Goal: Register for event/course

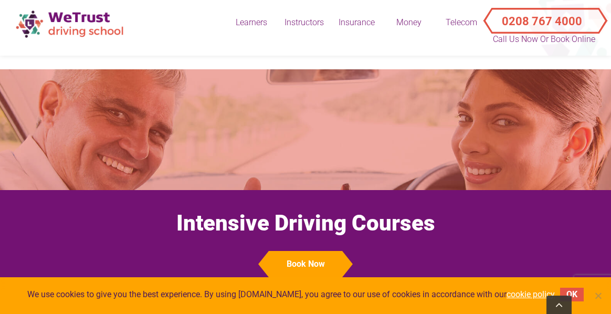
scroll to position [329, 0]
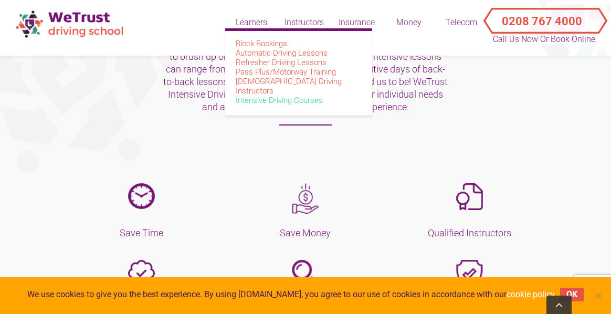
click at [251, 96] on link "Intensive Driving Courses" at bounding box center [279, 100] width 87 height 9
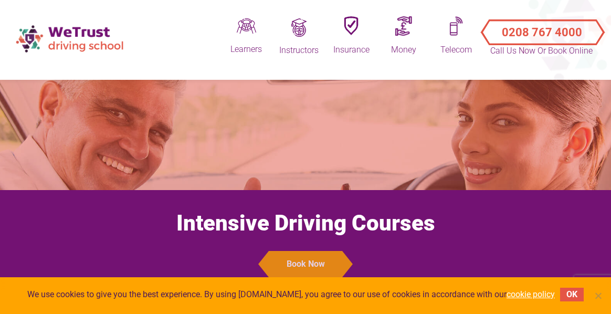
click at [305, 262] on button "Book Now" at bounding box center [305, 264] width 73 height 26
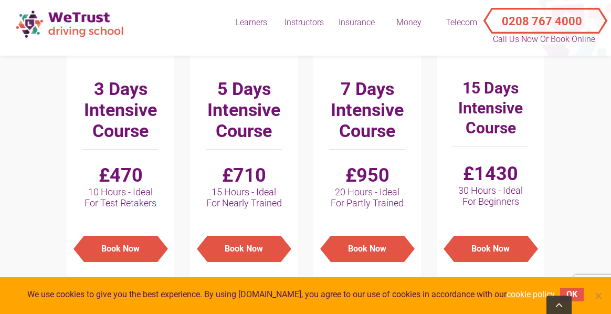
scroll to position [762, 0]
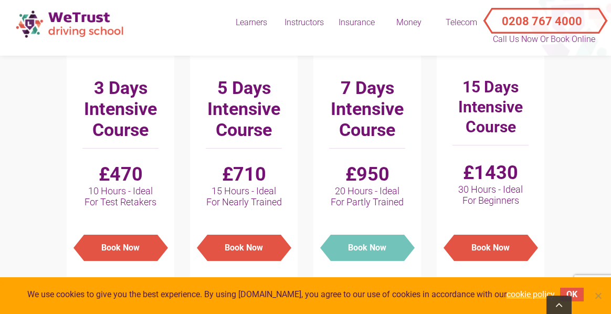
click at [375, 247] on button "Book Now" at bounding box center [367, 248] width 73 height 26
type input "Manual - 7 Days Intensive Course : £950"
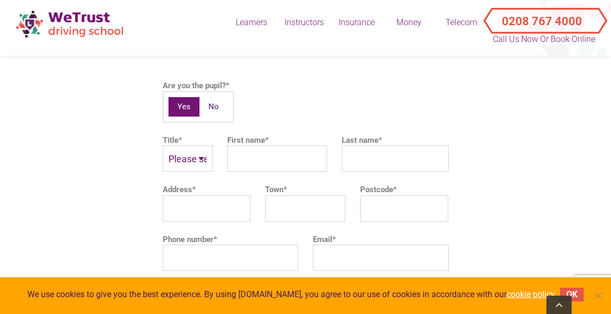
scroll to position [2389, 0]
click at [190, 154] on select "Please select Mr Mrs Ms Other" at bounding box center [188, 158] width 50 height 26
select select "Ms"
click at [253, 153] on input "First name *" at bounding box center [277, 158] width 100 height 26
type input "Amber"
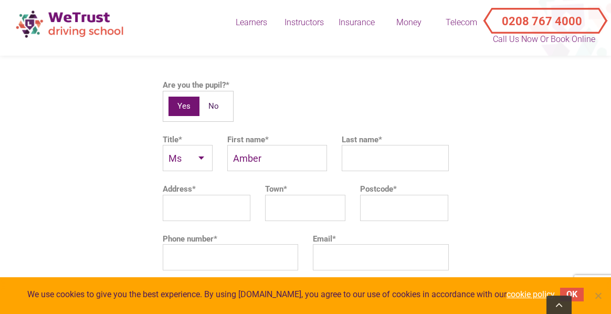
type input "Thornton"
type input "10 Hurlstone Rd"
type input "London"
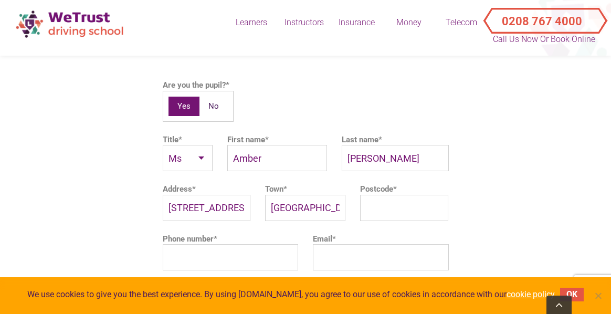
type input "SE25 6JD"
type input "07792379738"
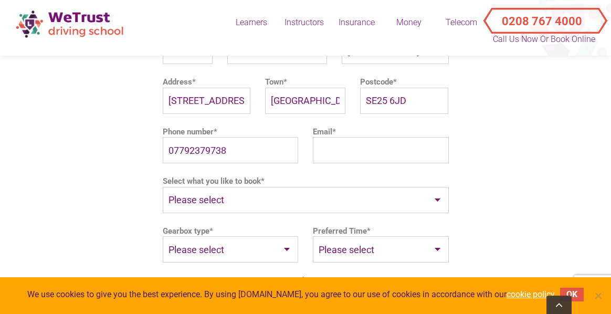
click at [343, 151] on input "Email *" at bounding box center [381, 150] width 136 height 26
type input "amber_thornton@hotmail.co.uk"
click at [248, 203] on select "Please select Pay As You Go 5 Hours Block 10 Hours Block Practical Driving Test…" at bounding box center [306, 200] width 286 height 26
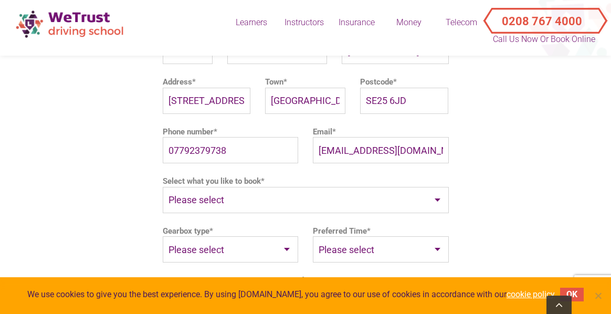
select select "£950"
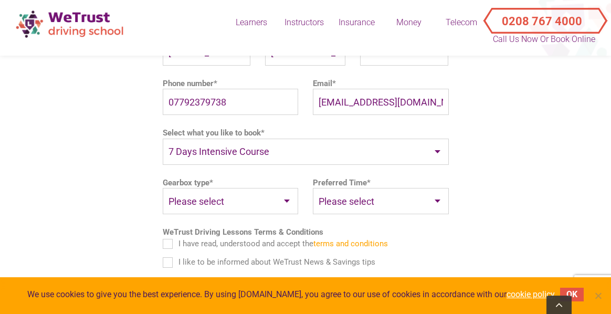
scroll to position [2546, 0]
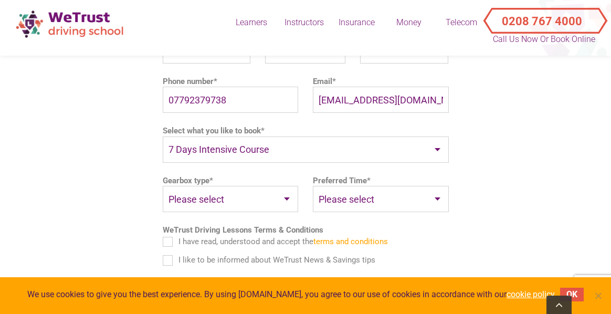
click at [203, 197] on select "Please select Auto Manual" at bounding box center [231, 199] width 136 height 26
select select "Manual"
click at [361, 208] on select "Please select Weekdays Weekends Evenings" at bounding box center [381, 199] width 136 height 26
select select "Evenings"
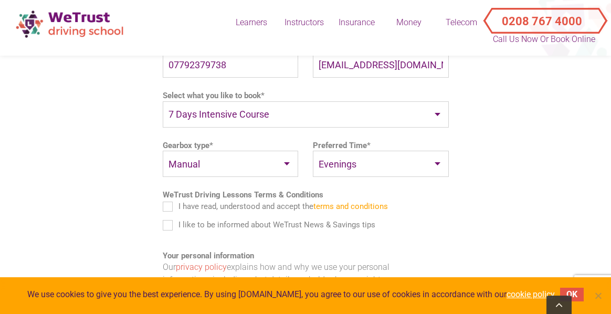
scroll to position [2583, 0]
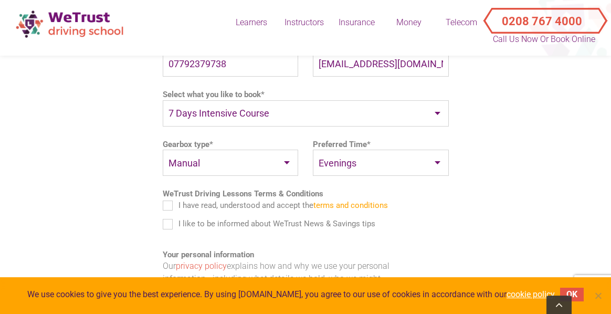
click at [365, 164] on select "Please select Weekdays Weekends Evenings" at bounding box center [381, 163] width 136 height 26
click at [171, 207] on label "I have read, understood and accept the terms and conditions" at bounding box center [275, 205] width 225 height 12
checkbox input "true"
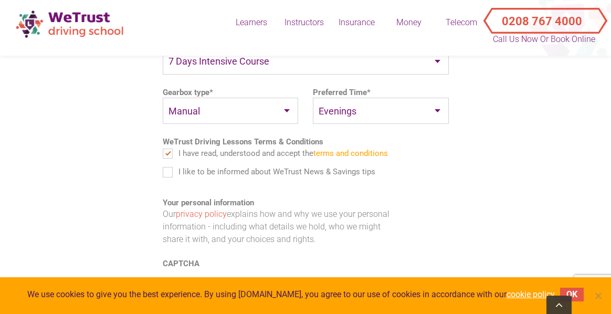
scroll to position [2633, 0]
click at [360, 112] on select "Please select Weekdays Weekends Evenings" at bounding box center [381, 112] width 136 height 26
select select "Weekdays"
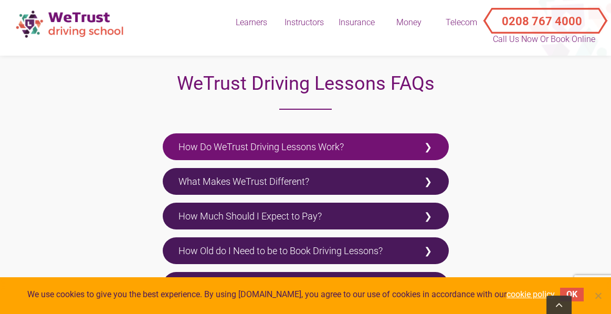
scroll to position [1859, 0]
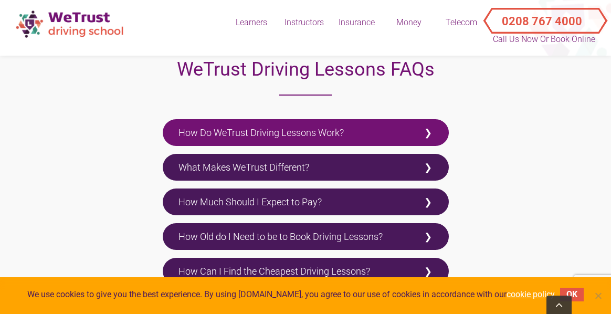
click at [275, 130] on label "How Do WeTrust Driving Lessons Work?" at bounding box center [306, 132] width 286 height 27
click at [170, 126] on input "How Do WeTrust Driving Lessons Work?" at bounding box center [166, 122] width 7 height 7
checkbox input "true"
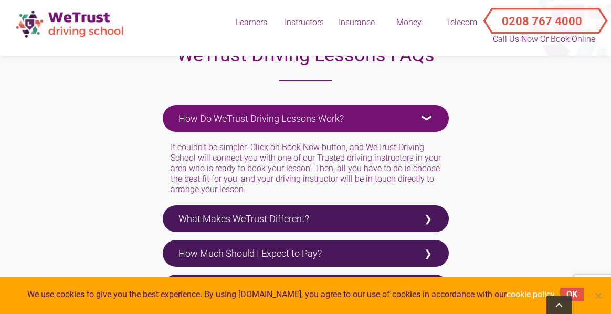
scroll to position [1877, 0]
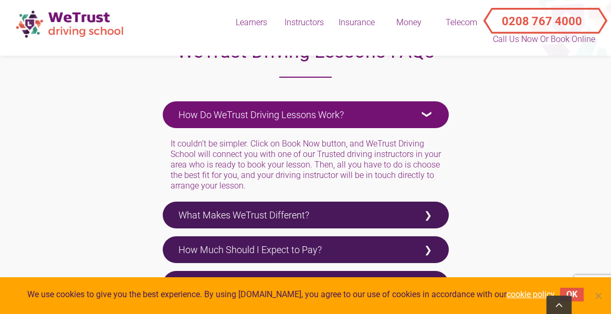
click at [222, 228] on div "WeTrust gives you an instant overview of the top driving instructors in your ar…" at bounding box center [306, 228] width 286 height 0
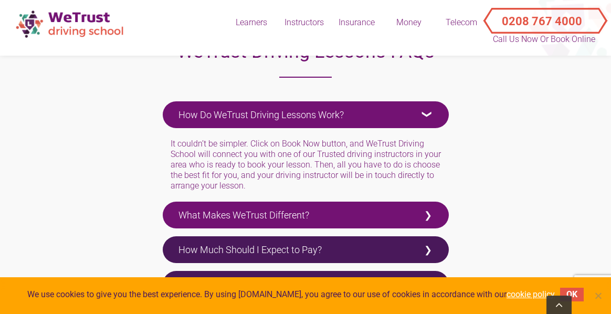
click at [224, 223] on label "What Makes WeTrust Different?" at bounding box center [306, 215] width 286 height 27
click at [170, 208] on input "What Makes WeTrust Different?" at bounding box center [166, 205] width 7 height 7
checkbox input "true"
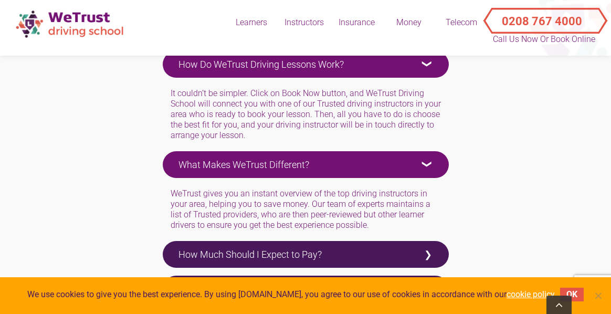
scroll to position [1930, 0]
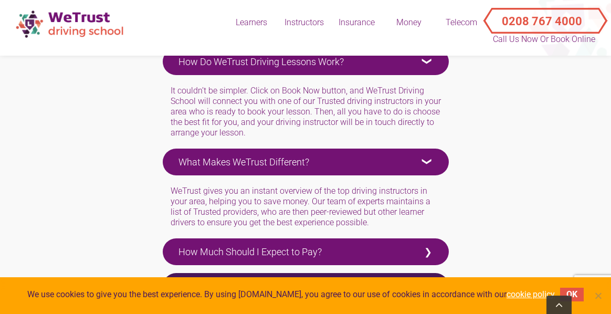
click at [219, 247] on label "How Much Should I Expect to Pay?" at bounding box center [306, 251] width 286 height 27
click at [170, 245] on input "How Much Should I Expect to Pay?" at bounding box center [166, 241] width 7 height 7
checkbox input "true"
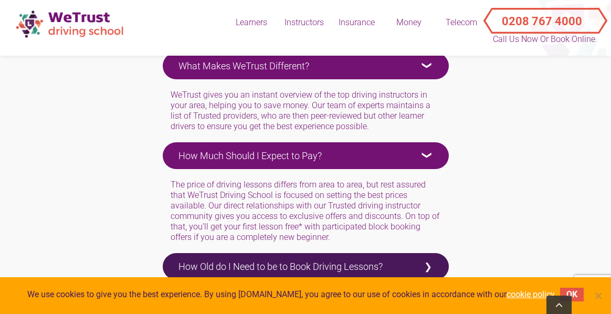
scroll to position [2042, 0]
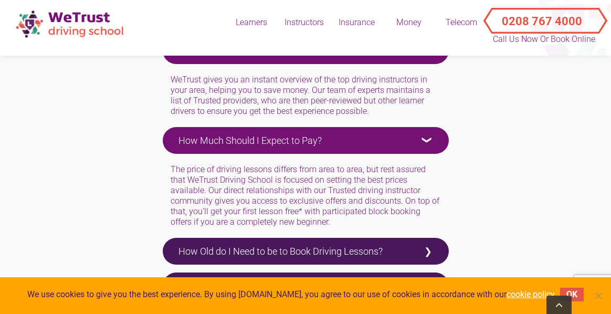
click at [219, 247] on label "How Old do I Need to be to Book Driving Lessons?" at bounding box center [306, 251] width 286 height 27
click at [170, 245] on input "How Old do I Need to be to Book Driving Lessons?" at bounding box center [166, 241] width 7 height 7
checkbox input "true"
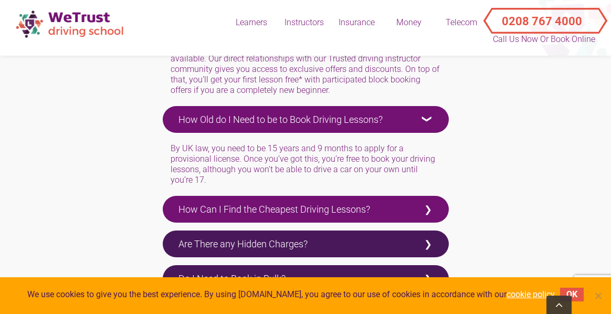
scroll to position [2185, 0]
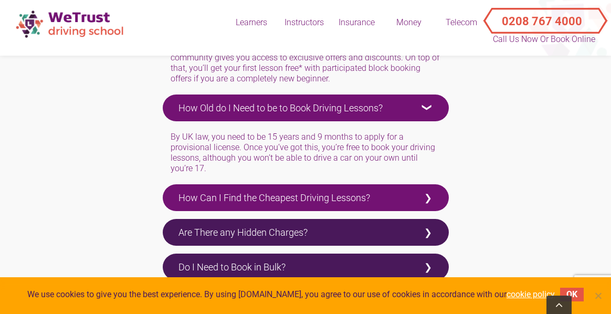
click at [196, 198] on label "How Can I Find the Cheapest Driving Lessons?" at bounding box center [306, 197] width 286 height 27
click at [170, 191] on input "How Can I Find the Cheapest Driving Lessons?" at bounding box center [166, 187] width 7 height 7
checkbox input "true"
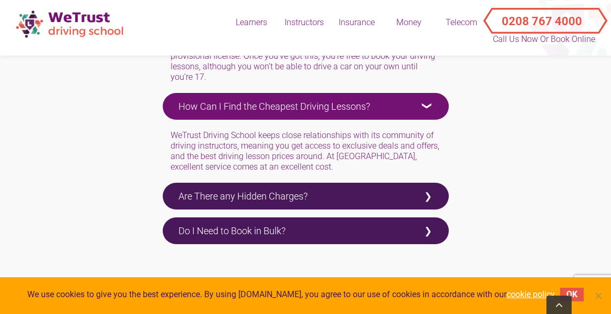
click at [196, 198] on label "Are There any Hidden Charges?" at bounding box center [306, 196] width 286 height 27
click at [170, 189] on input "Are There any Hidden Charges?" at bounding box center [166, 186] width 7 height 7
checkbox input "true"
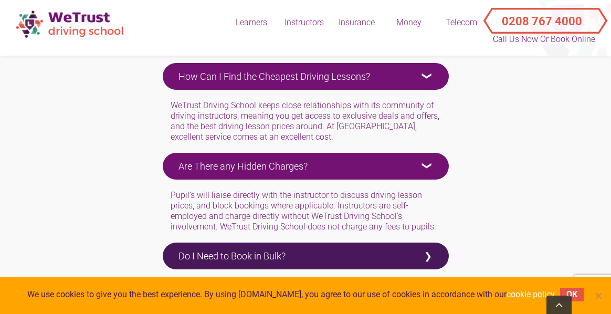
scroll to position [2337, 0]
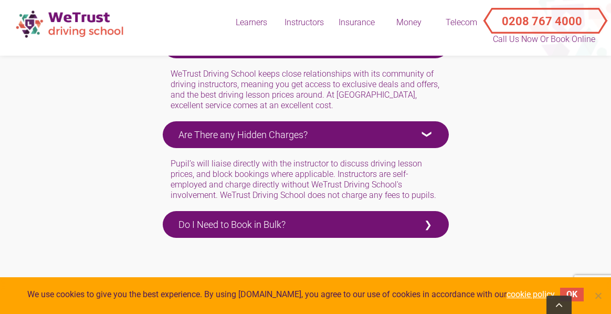
click at [198, 231] on label "Do I Need to Book in Bulk?" at bounding box center [306, 224] width 286 height 27
click at [170, 218] on input "Do I Need to Book in Bulk?" at bounding box center [166, 214] width 7 height 7
checkbox input "true"
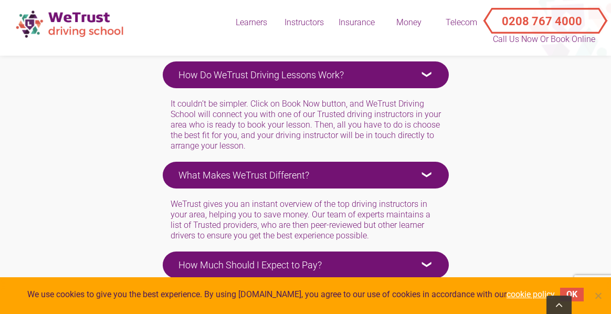
scroll to position [1918, 0]
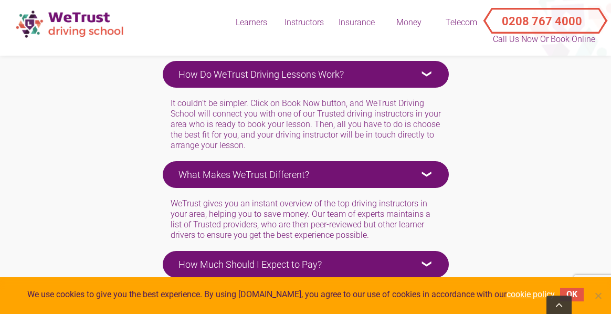
click at [255, 163] on label "What Makes WeTrust Different?" at bounding box center [306, 174] width 286 height 27
click at [170, 163] on input "What Makes WeTrust Different?" at bounding box center [166, 164] width 7 height 7
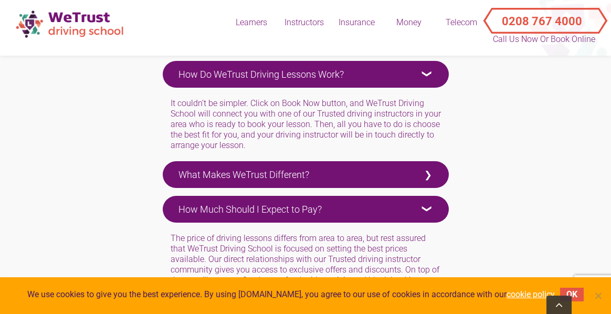
click at [282, 172] on label "What Makes WeTrust Different?" at bounding box center [306, 174] width 286 height 27
click at [170, 168] on input "What Makes WeTrust Different?" at bounding box center [166, 164] width 7 height 7
checkbox input "true"
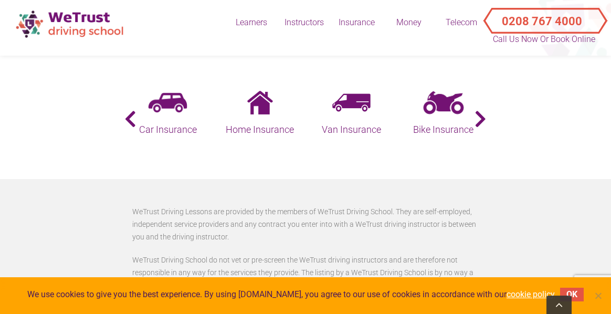
scroll to position [3332, 0]
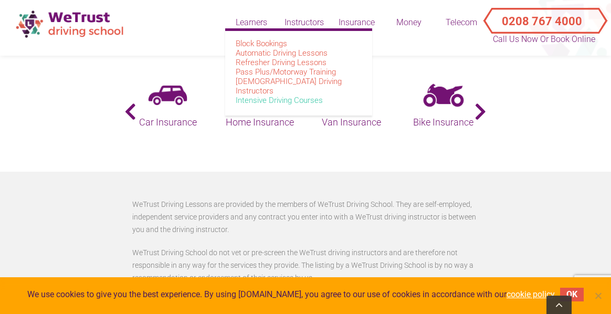
click at [260, 96] on link "Intensive Driving Courses" at bounding box center [279, 100] width 87 height 9
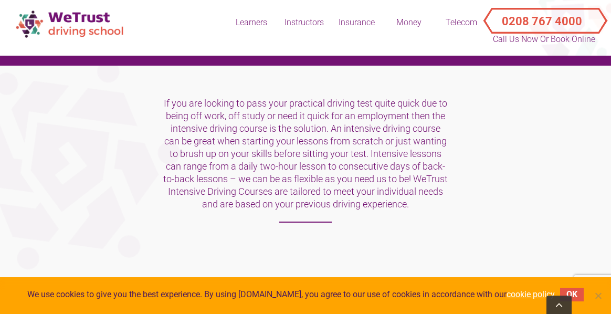
scroll to position [231, 0]
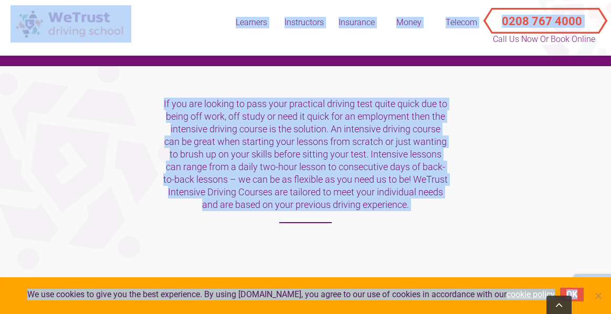
click at [119, 146] on section "If you are looking to pass your practical driving test quite quick due to being…" at bounding box center [305, 168] width 611 height 204
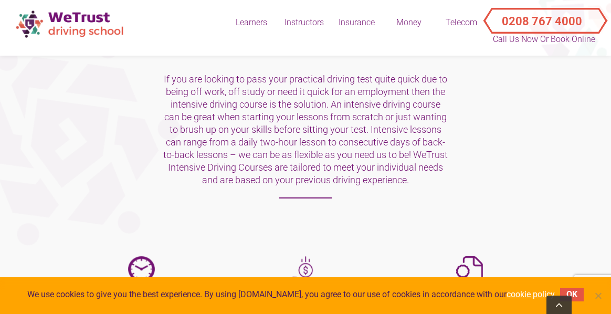
scroll to position [259, 0]
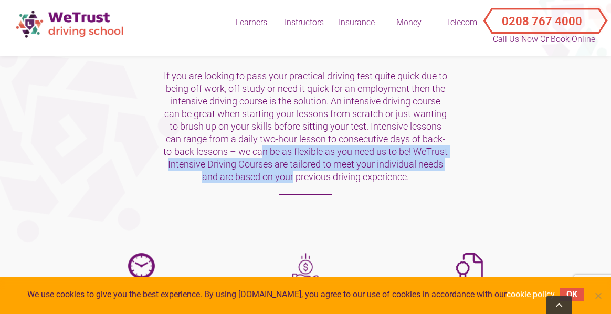
drag, startPoint x: 188, startPoint y: 151, endPoint x: 214, endPoint y: 176, distance: 36.4
click at [214, 176] on p "If you are looking to pass your practical driving test quite quick due to being…" at bounding box center [306, 132] width 286 height 125
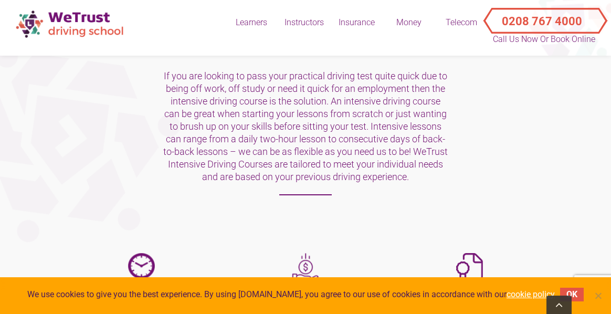
click at [239, 135] on p "If you are looking to pass your practical driving test quite quick due to being…" at bounding box center [306, 132] width 286 height 125
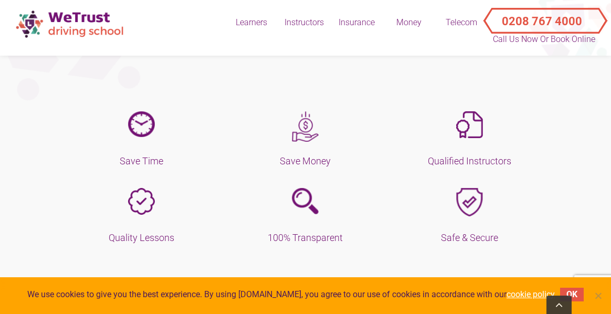
scroll to position [456, 0]
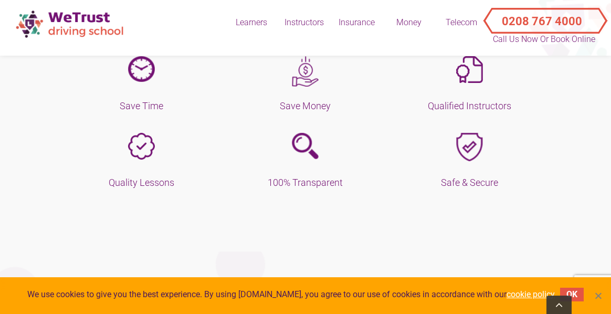
click at [598, 297] on span "Cookie Notice" at bounding box center [598, 295] width 10 height 10
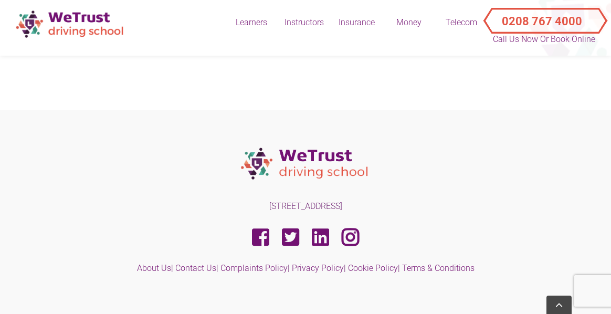
scroll to position [3497, 0]
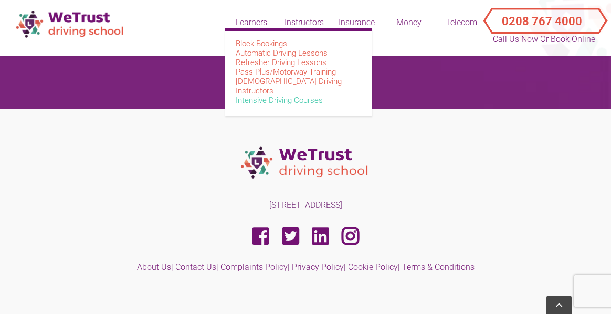
click at [251, 96] on link "Intensive Driving Courses" at bounding box center [279, 100] width 87 height 9
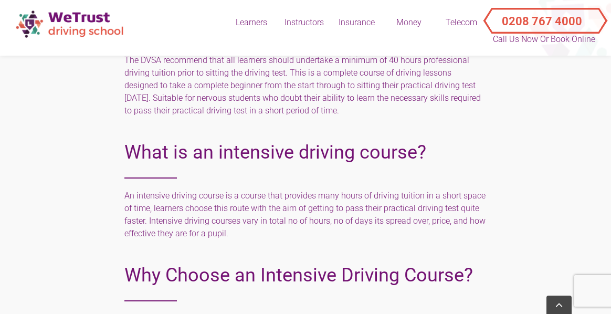
scroll to position [1271, 0]
